Goal: Information Seeking & Learning: Find specific page/section

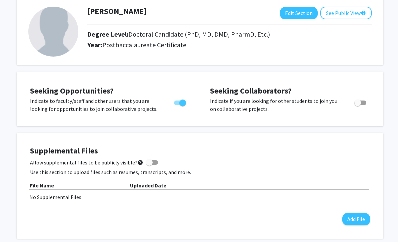
scroll to position [24, 0]
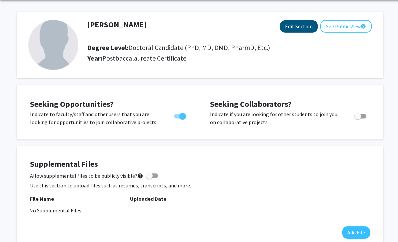
click at [306, 23] on button "Edit Section" at bounding box center [299, 27] width 38 height 12
select select
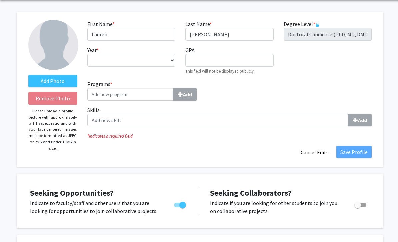
scroll to position [0, 0]
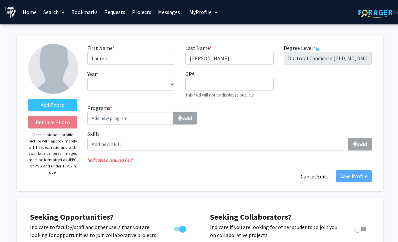
click at [32, 10] on link "Home" at bounding box center [29, 11] width 21 height 23
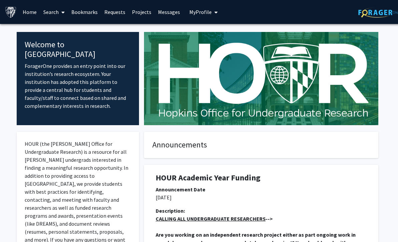
click at [54, 11] on link "Search" at bounding box center [54, 11] width 28 height 23
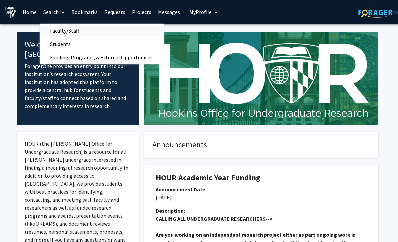
click at [60, 30] on span "Faculty/Staff" at bounding box center [64, 30] width 49 height 13
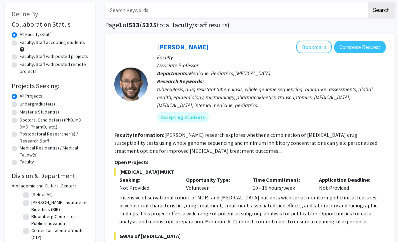
scroll to position [34, 0]
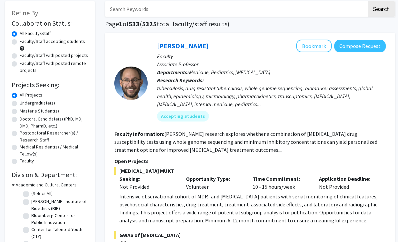
click at [20, 101] on label "Undergraduate(s)" at bounding box center [37, 103] width 35 height 7
click at [20, 101] on input "Undergraduate(s)" at bounding box center [22, 102] width 4 height 4
radio input "true"
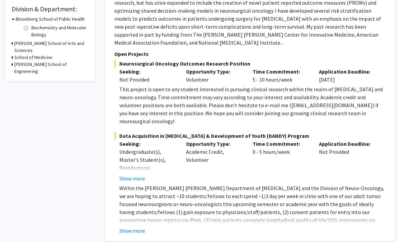
scroll to position [225, 0]
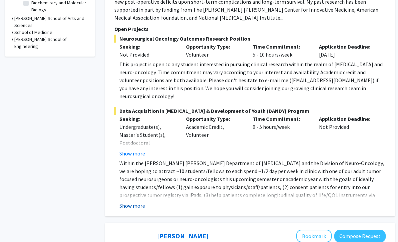
click at [127, 202] on button "Show more" at bounding box center [132, 206] width 26 height 8
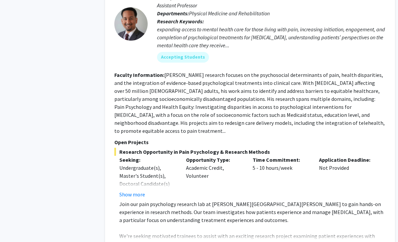
scroll to position [1138, 0]
click at [135, 190] on button "Show more" at bounding box center [132, 194] width 26 height 8
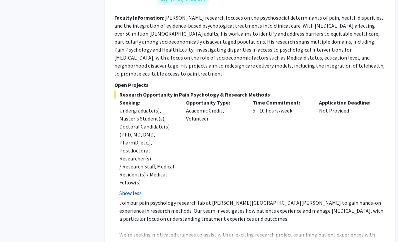
scroll to position [1195, 0]
click at [136, 242] on button "Show more" at bounding box center [132, 246] width 26 height 8
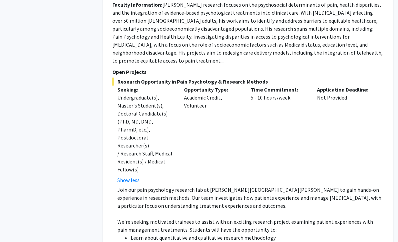
scroll to position [1079, 2]
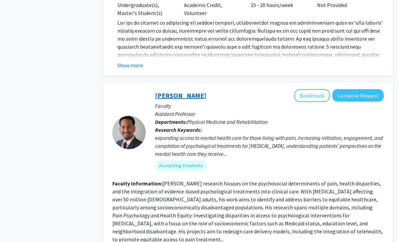
click at [180, 92] on link "[PERSON_NAME]" at bounding box center [180, 96] width 51 height 8
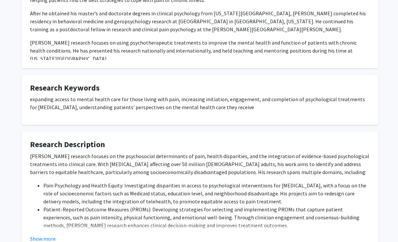
scroll to position [328, 0]
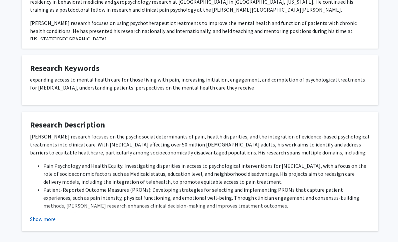
click at [41, 215] on button "Show more" at bounding box center [43, 219] width 26 height 8
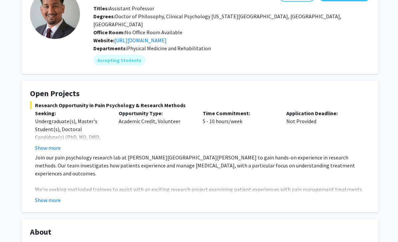
scroll to position [0, 0]
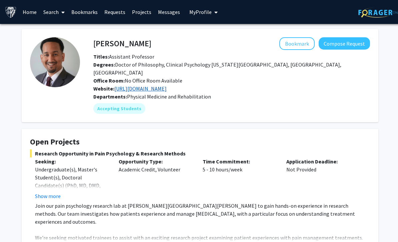
click at [160, 85] on link "[URL][DOMAIN_NAME]" at bounding box center [140, 88] width 52 height 7
